Goal: Task Accomplishment & Management: Manage account settings

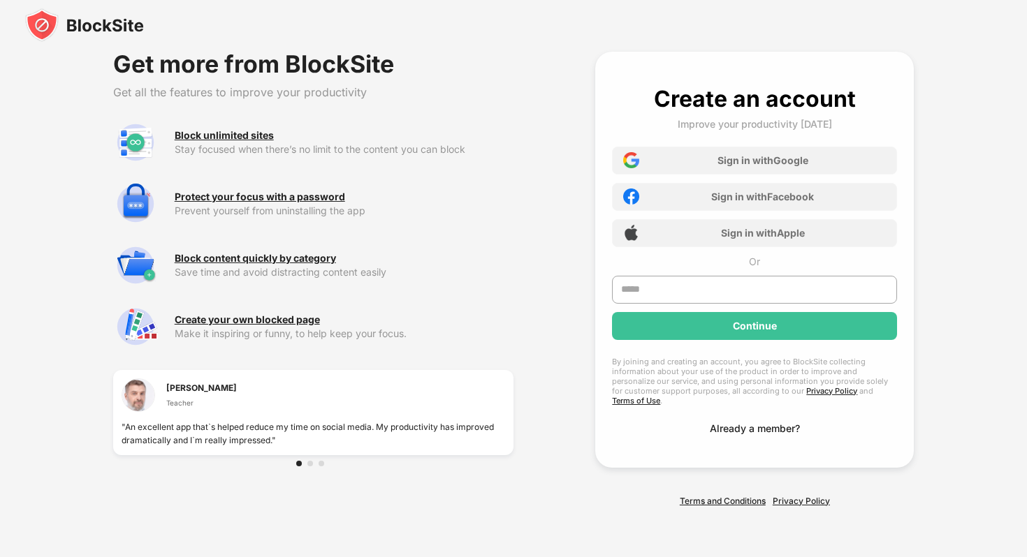
click at [779, 423] on div "Already a member?" at bounding box center [755, 429] width 90 height 12
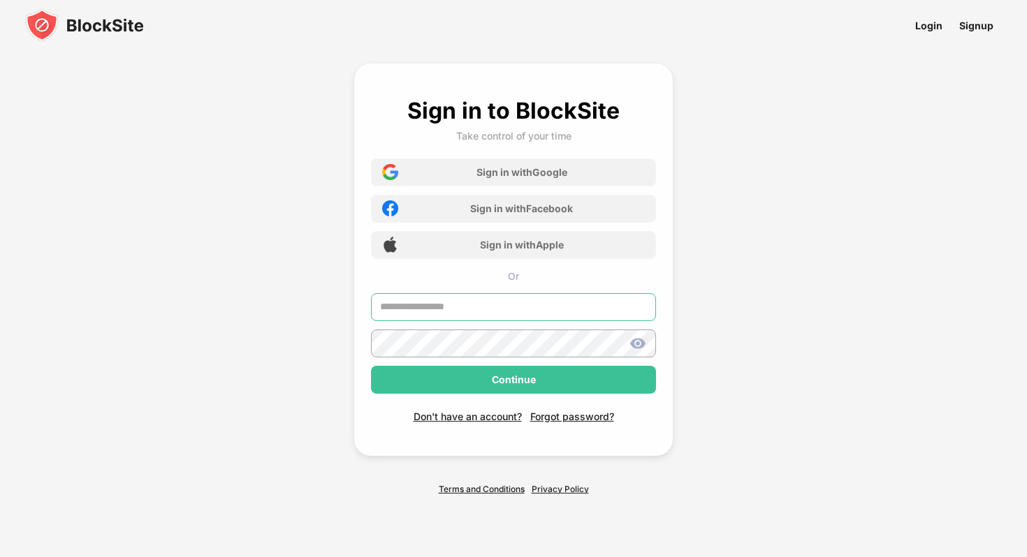
click at [617, 300] on input "text" at bounding box center [513, 307] width 285 height 28
type input "**********"
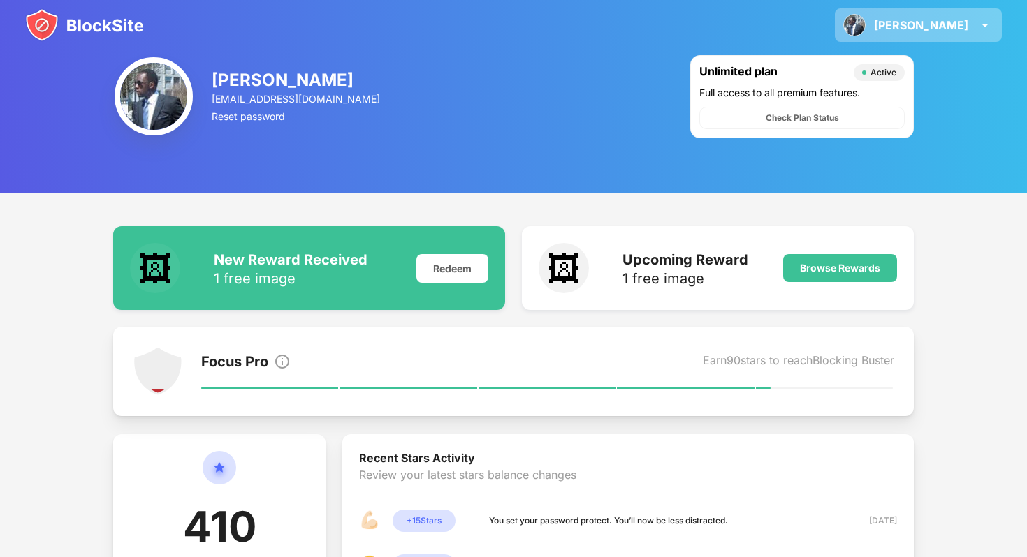
click at [948, 26] on div "[PERSON_NAME]" at bounding box center [921, 25] width 94 height 14
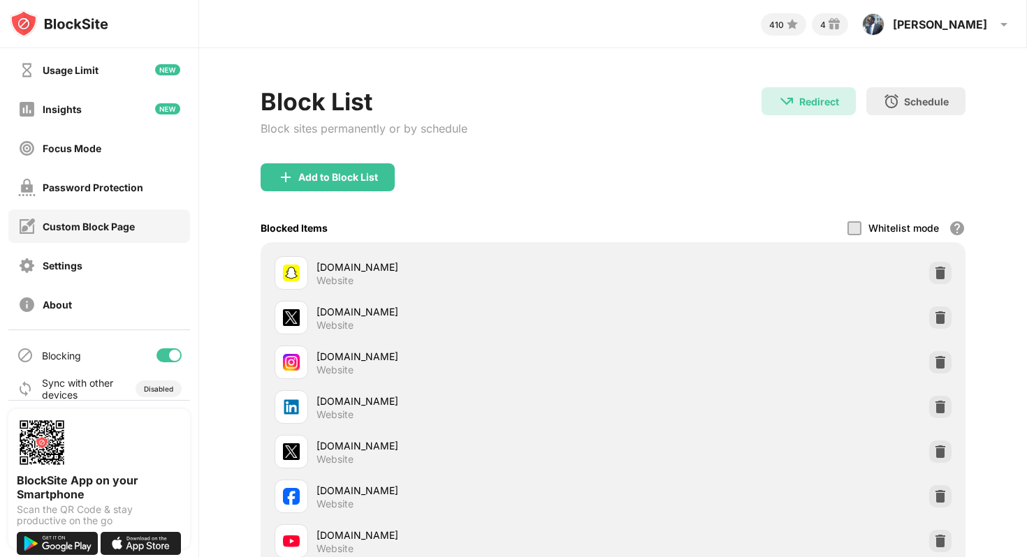
scroll to position [52, 0]
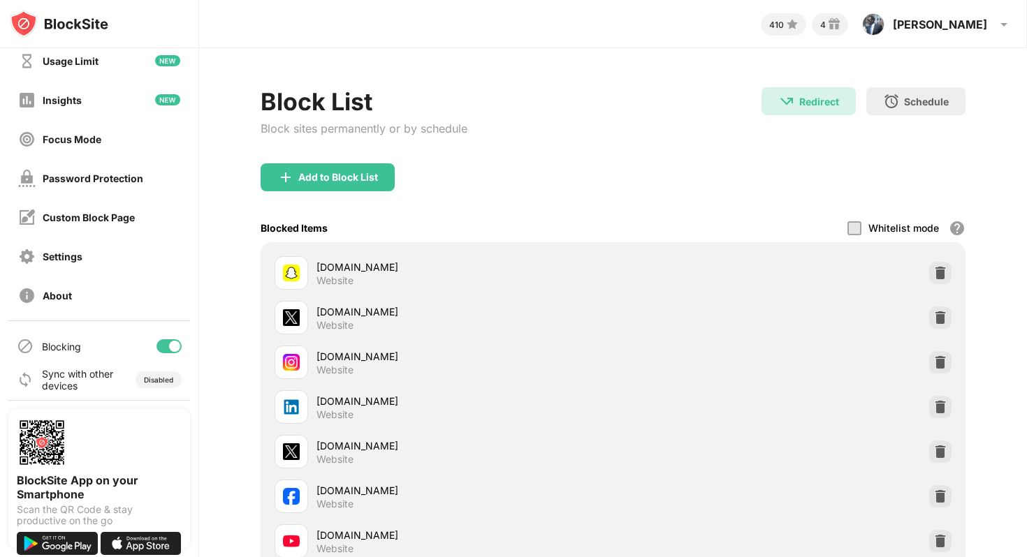
click at [89, 377] on div "Sync with other devices" at bounding box center [78, 380] width 72 height 24
click at [156, 376] on div "Disabled" at bounding box center [158, 380] width 29 height 8
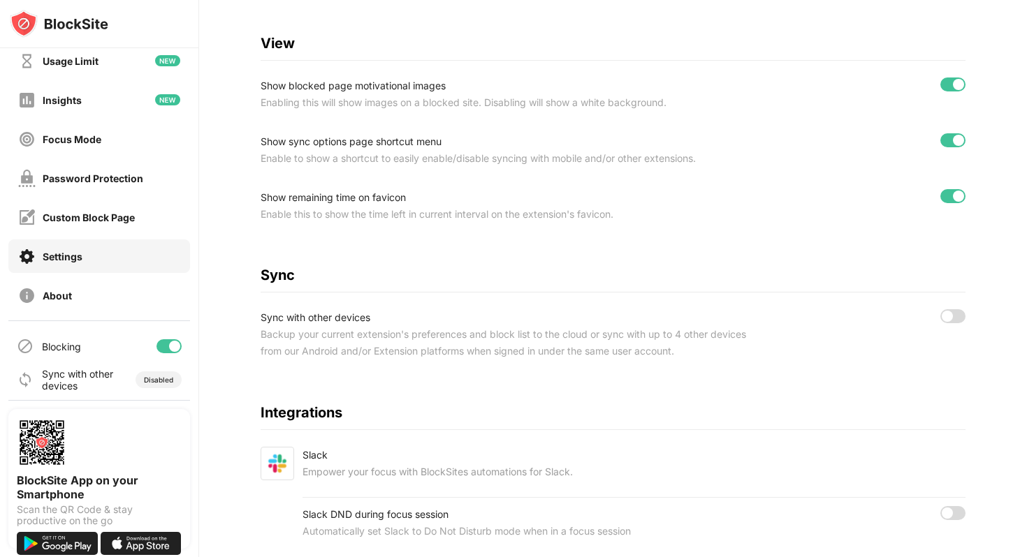
scroll to position [547, 0]
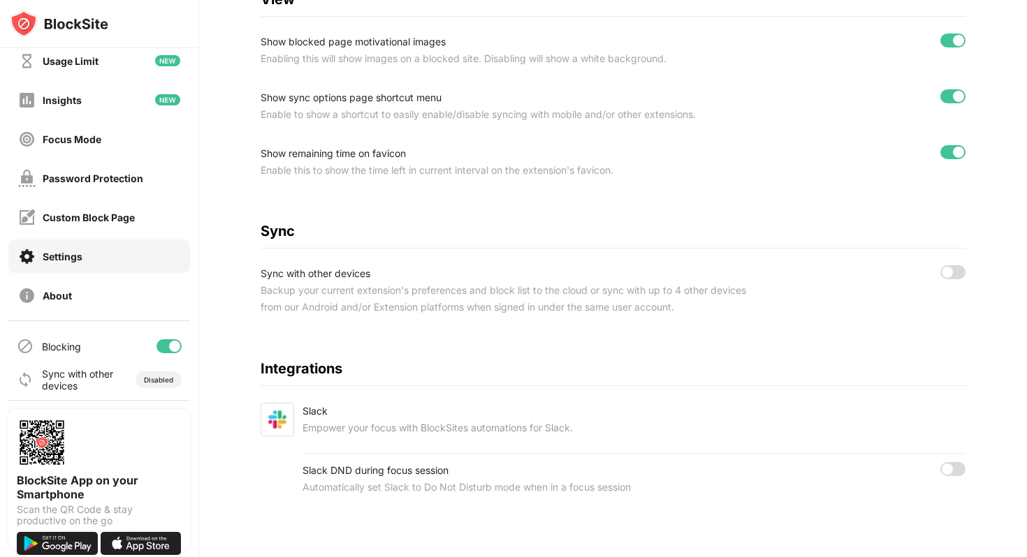
click at [951, 272] on div at bounding box center [946, 272] width 11 height 11
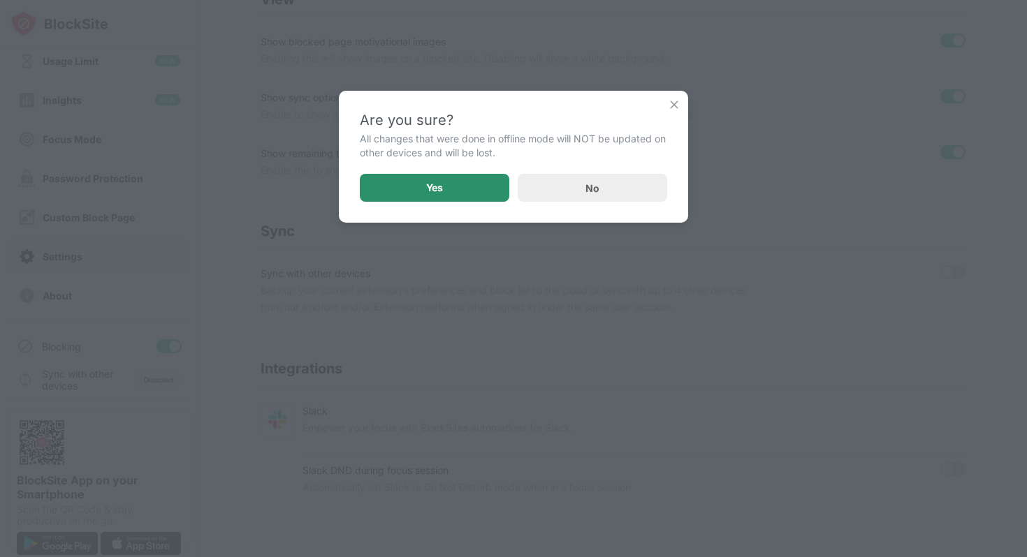
click at [457, 184] on div "Yes" at bounding box center [434, 188] width 149 height 28
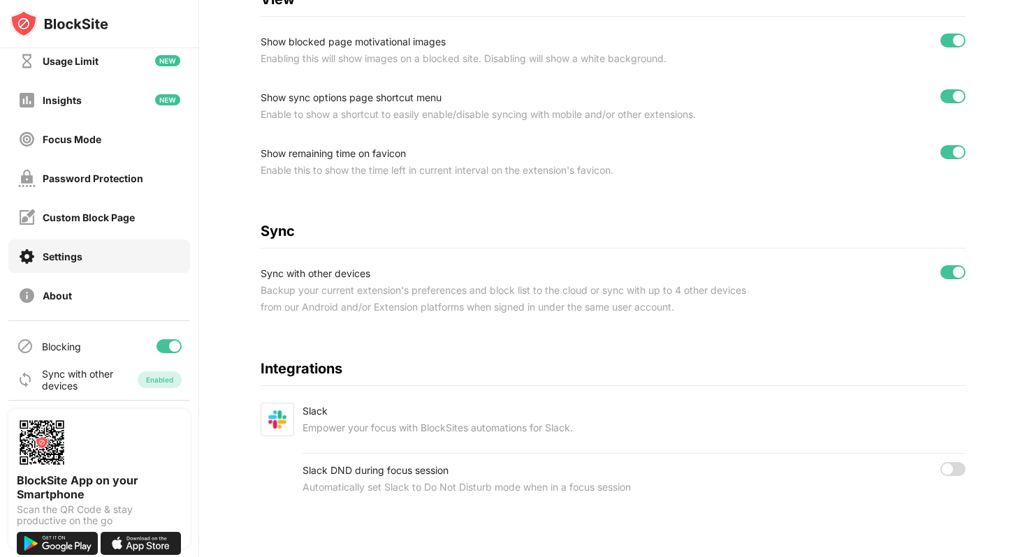
scroll to position [0, 0]
